Goal: Information Seeking & Learning: Learn about a topic

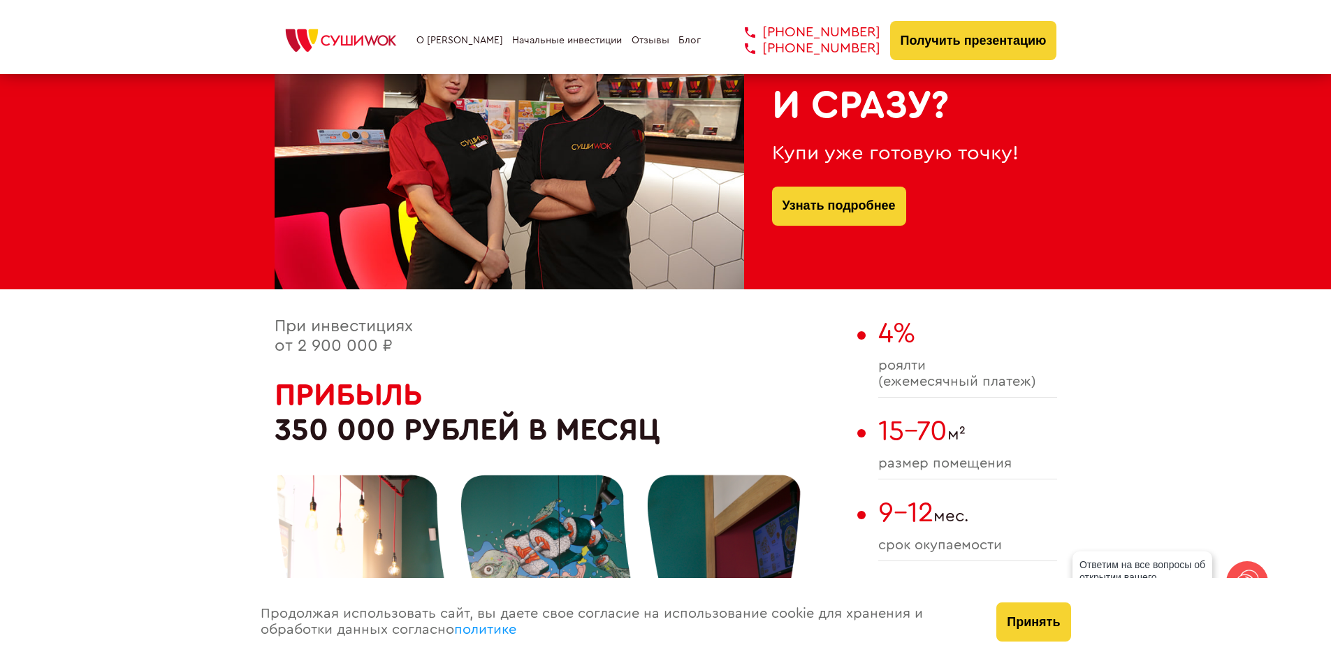
scroll to position [699, 0]
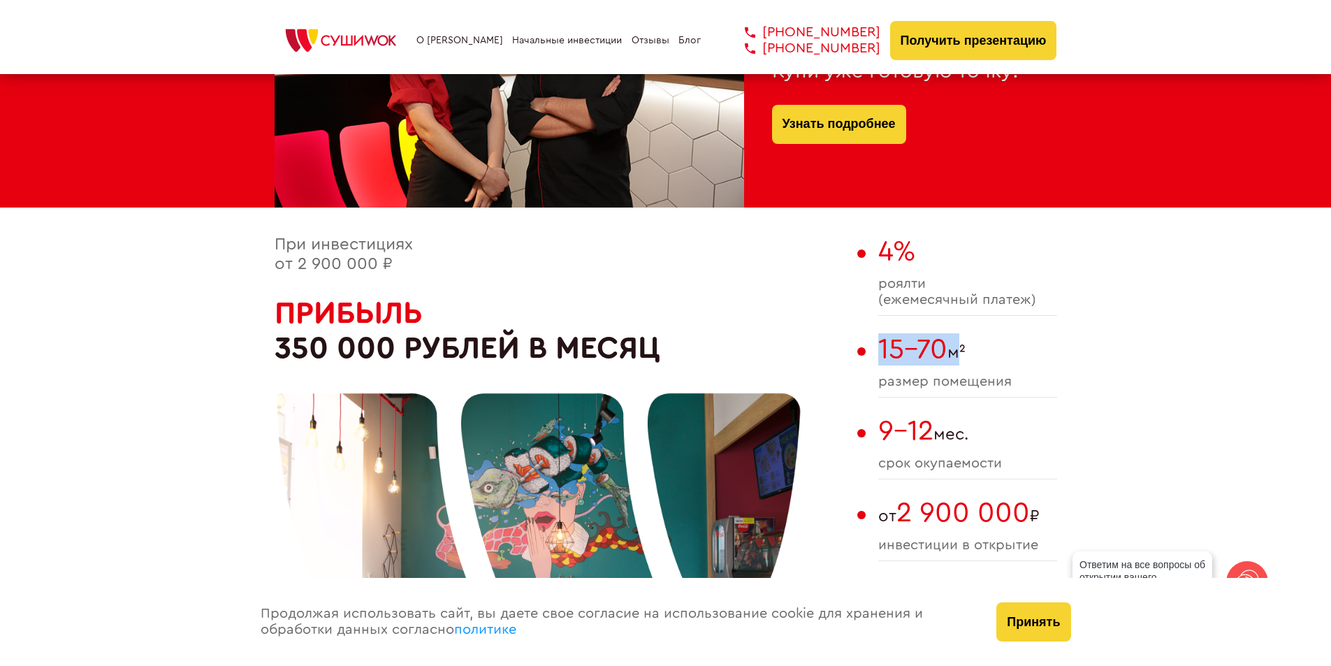
drag, startPoint x: 882, startPoint y: 342, endPoint x: 958, endPoint y: 350, distance: 76.6
click at [958, 350] on span "15-70 м²" at bounding box center [968, 349] width 179 height 32
click at [926, 427] on span "9-12" at bounding box center [906, 431] width 55 height 28
drag, startPoint x: 875, startPoint y: 425, endPoint x: 944, endPoint y: 431, distance: 69.5
click at [944, 431] on div "При инвестициях от 2 900 000 ₽ Прибыль 350 000 рублей в месяц 4% роялти (ежемес…" at bounding box center [666, 513] width 783 height 554
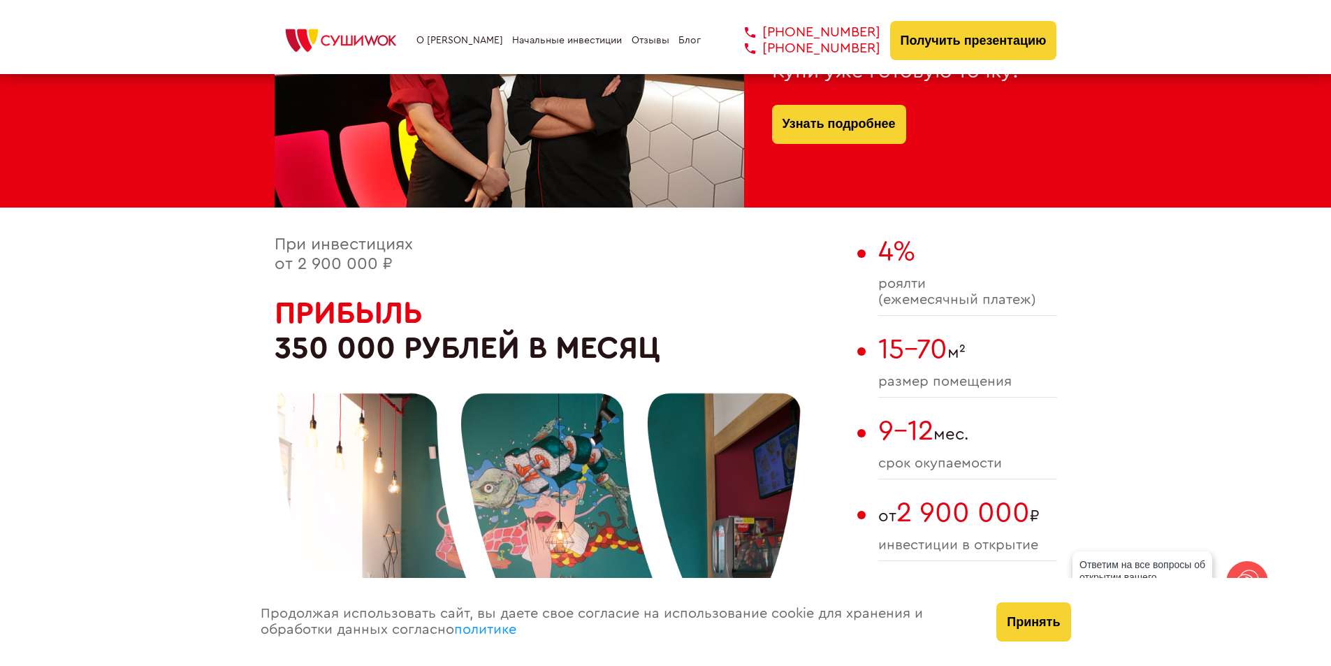
click at [1053, 356] on span "15-70 м²" at bounding box center [968, 349] width 179 height 32
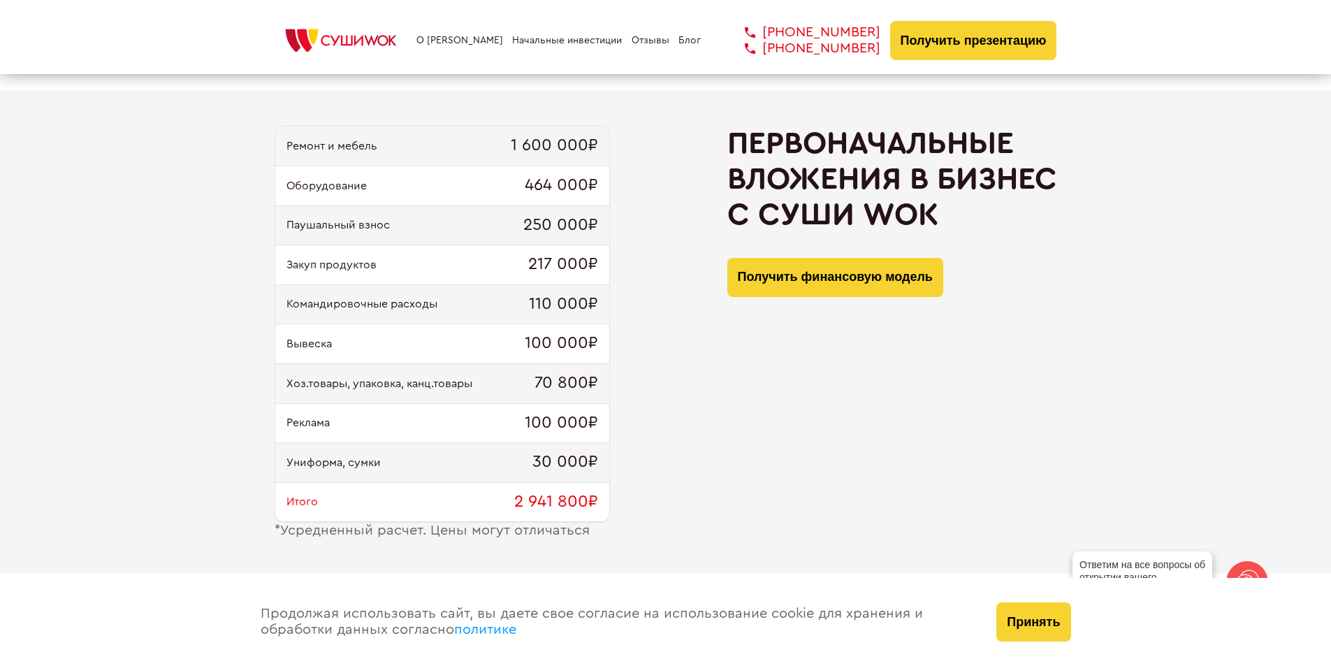
scroll to position [1328, 0]
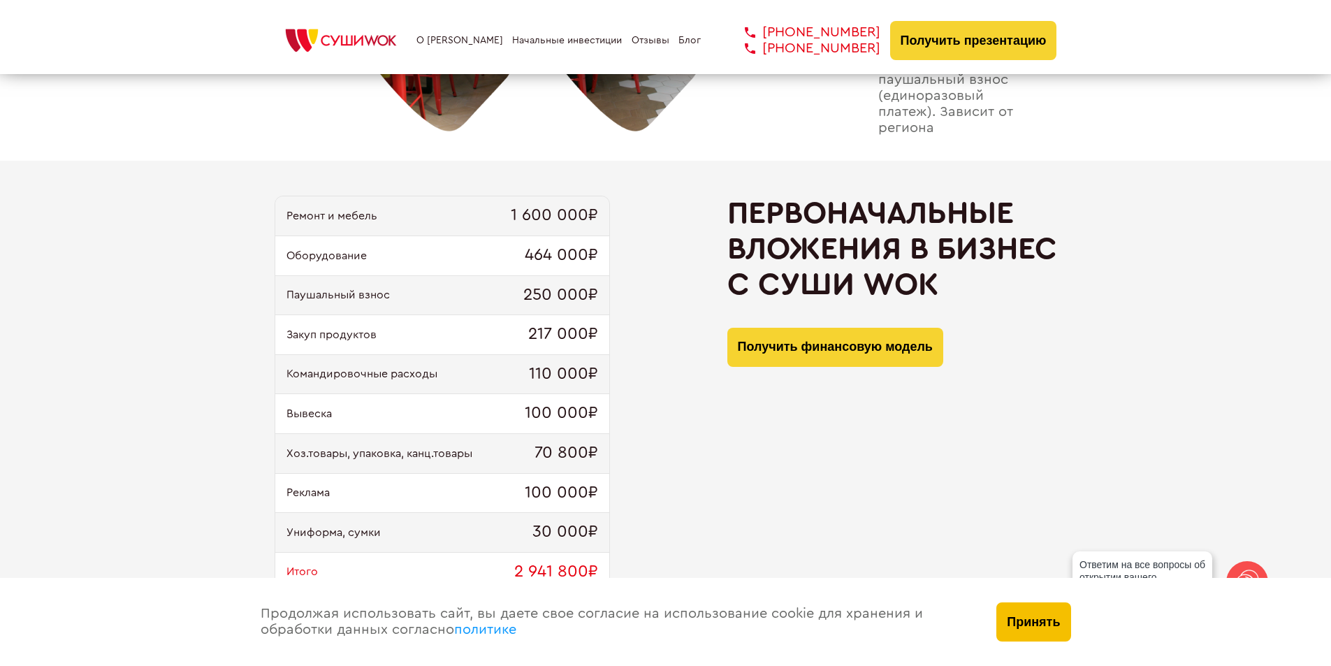
click at [1066, 629] on button "Принять" at bounding box center [1034, 621] width 74 height 39
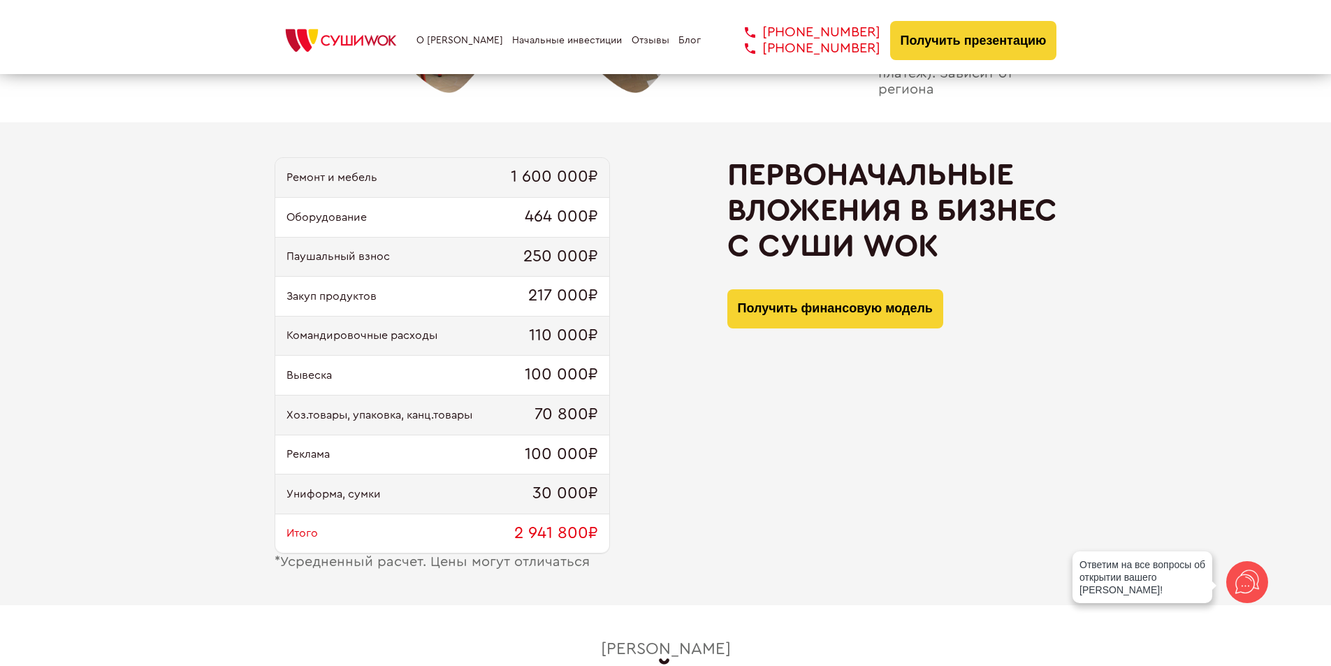
scroll to position [1398, 0]
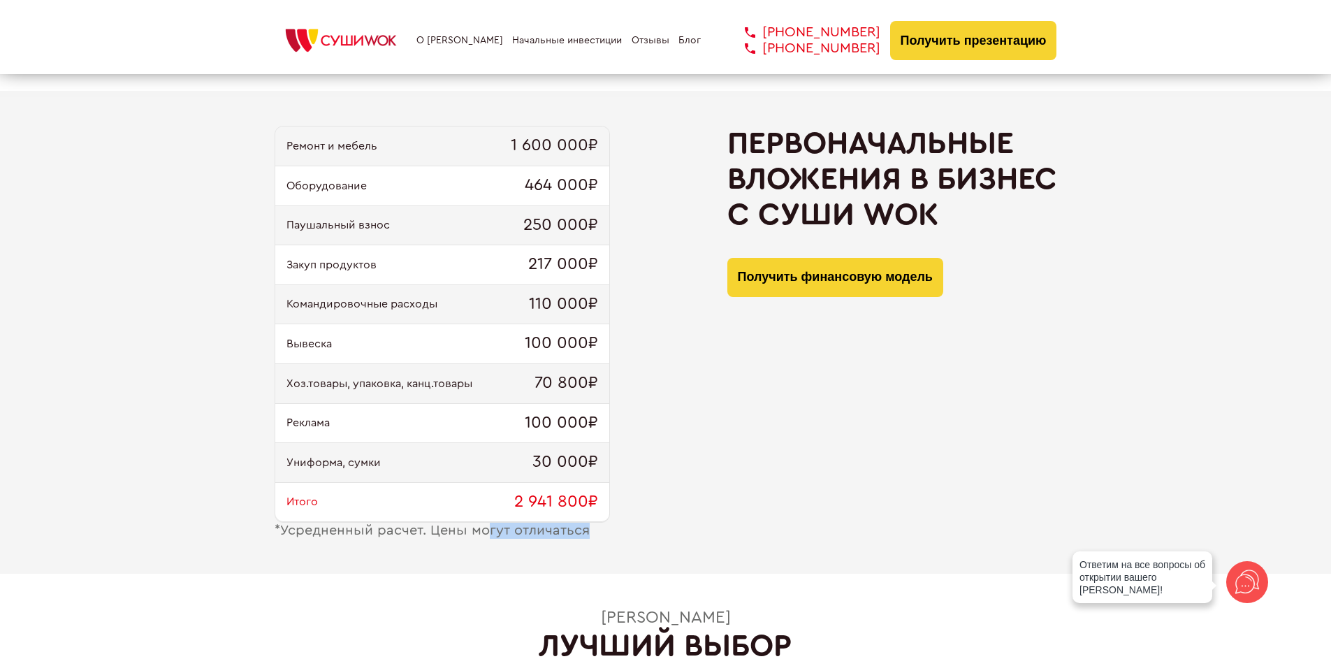
drag, startPoint x: 490, startPoint y: 538, endPoint x: 656, endPoint y: 533, distance: 165.7
click at [656, 533] on div "Ремонт и мебель 1 600 000₽ Оборудование 464 000₽ Паушальный взнос 250 000₽ Заку…" at bounding box center [666, 332] width 783 height 413
click at [760, 463] on div "Первоначальные вложения в бизнес с [PERSON_NAME] Получить финансовую модель" at bounding box center [893, 332] width 330 height 413
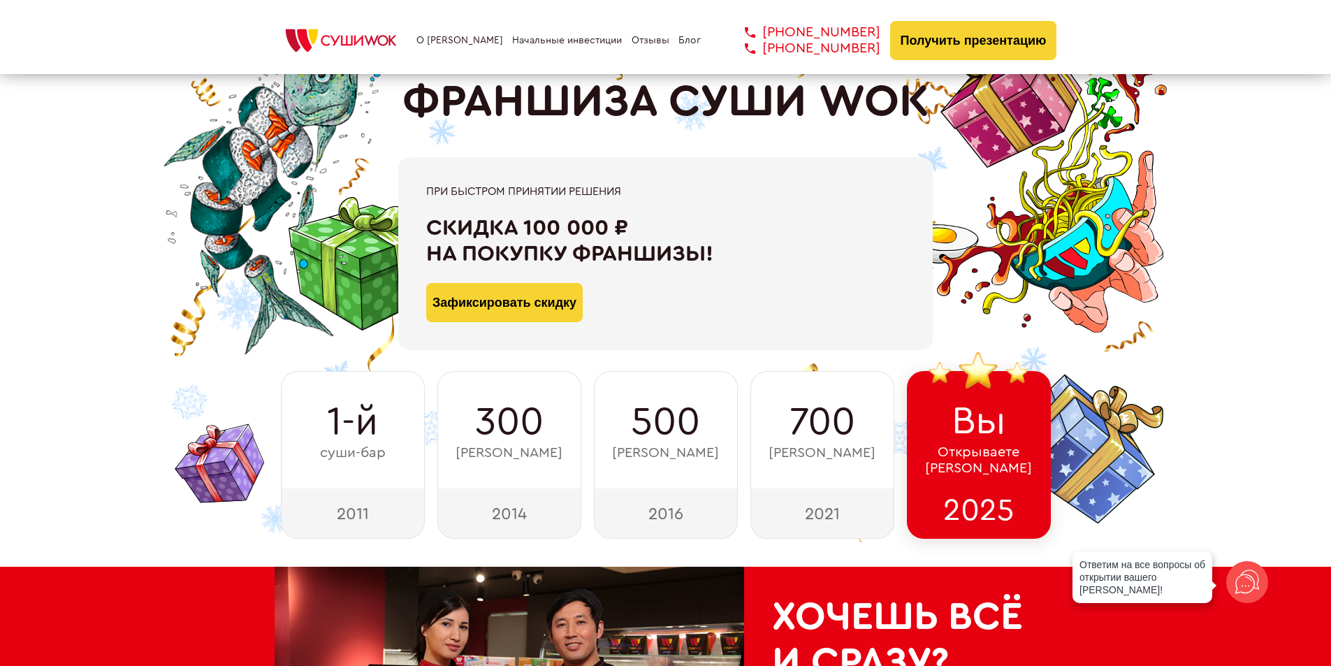
scroll to position [0, 0]
